Goal: Task Accomplishment & Management: Use online tool/utility

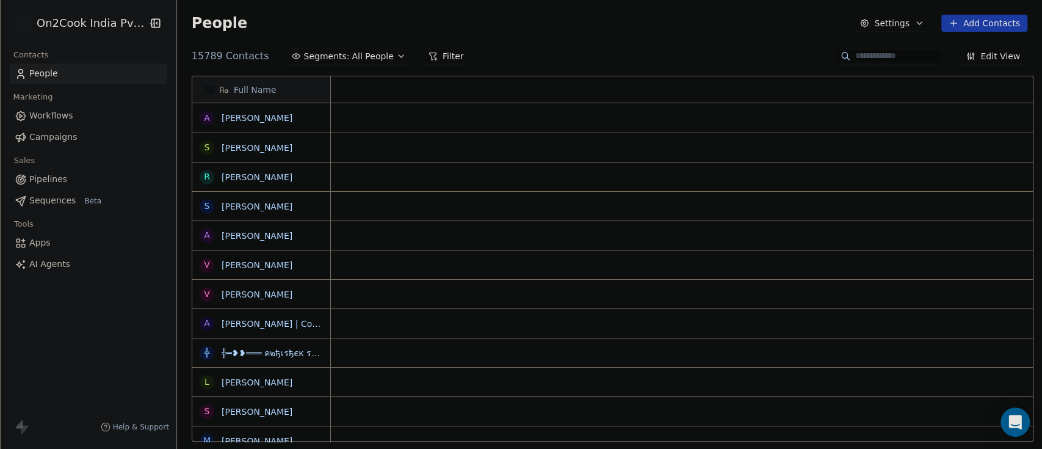
click at [43, 120] on span "Workflows" at bounding box center [51, 115] width 44 height 13
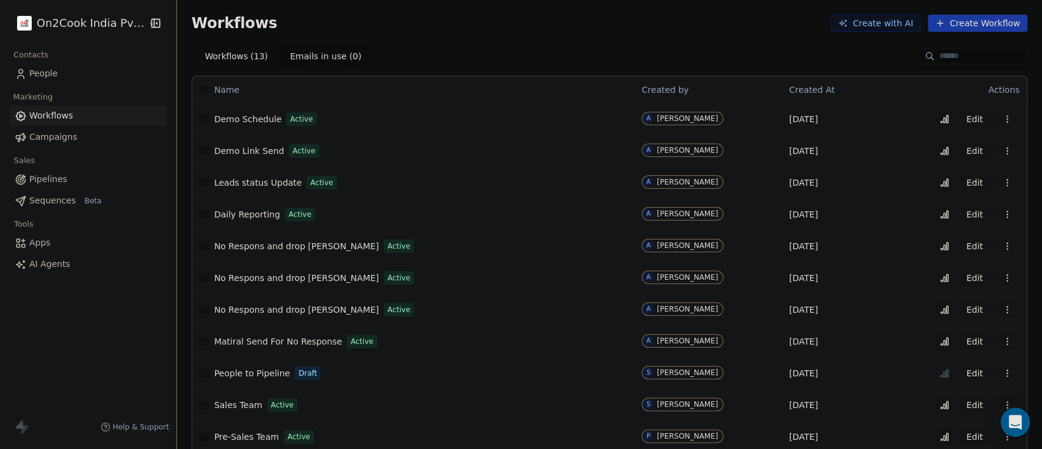
click at [248, 207] on div "Daily Reporting Active" at bounding box center [413, 214] width 427 height 17
click at [246, 212] on span "Daily Reporting" at bounding box center [247, 214] width 66 height 10
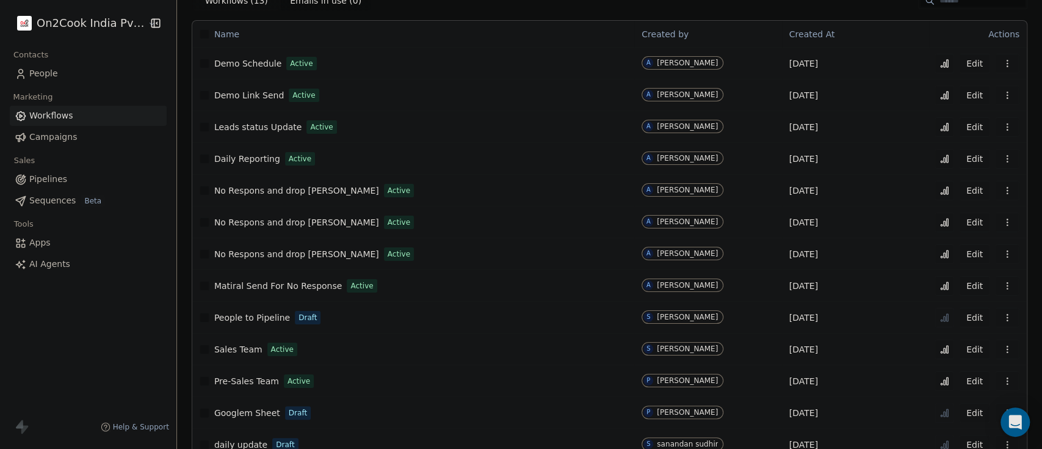
scroll to position [78, 0]
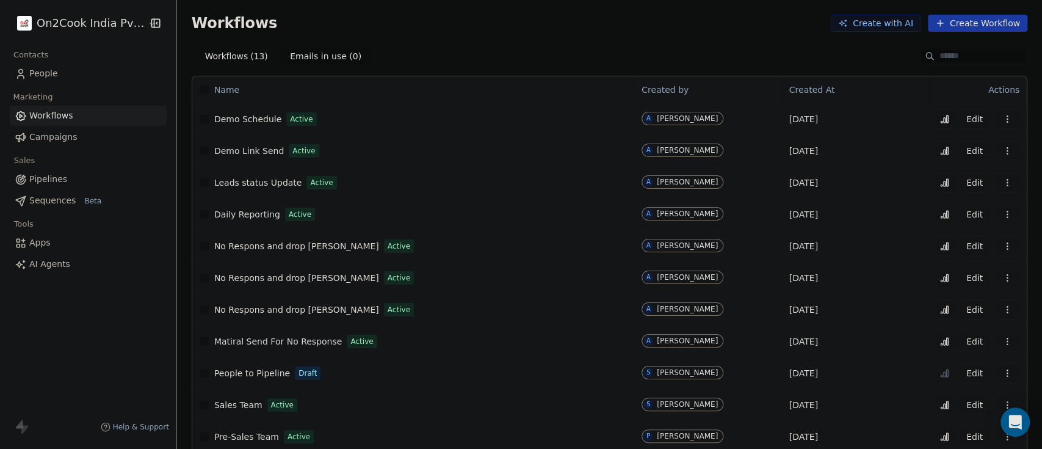
scroll to position [78, 0]
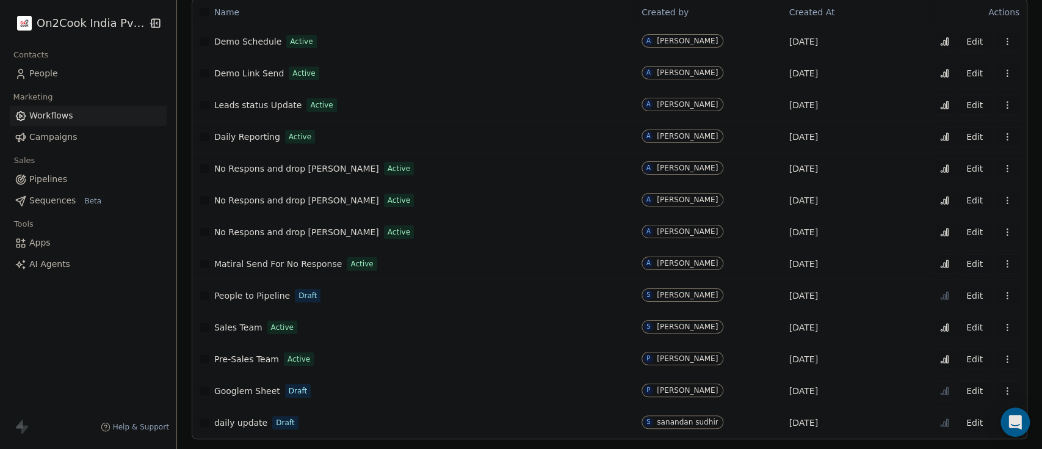
click at [117, 334] on div "On2Cook India Pvt. Ltd. Contacts People Marketing Workflows Campaigns Sales Pip…" at bounding box center [88, 224] width 176 height 449
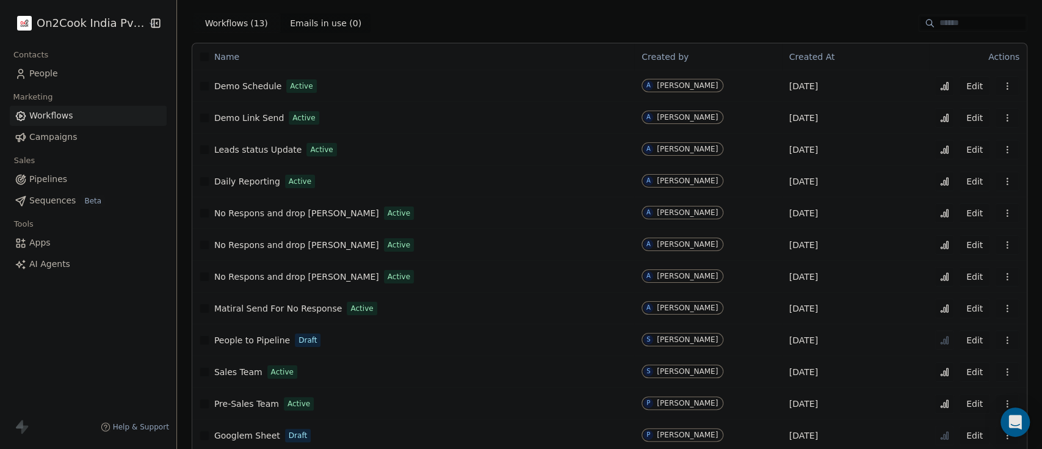
scroll to position [0, 0]
